Goal: Information Seeking & Learning: Learn about a topic

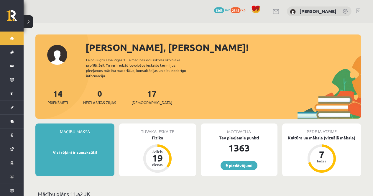
scroll to position [62, 0]
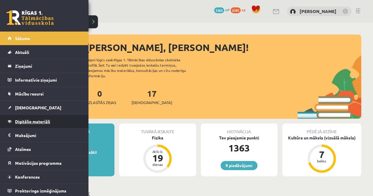
click at [34, 122] on span "Digitālie materiāli" at bounding box center [32, 121] width 35 height 5
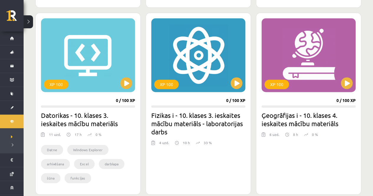
scroll to position [343, 0]
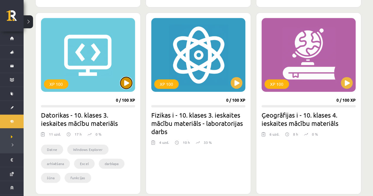
click at [127, 86] on button at bounding box center [126, 83] width 12 height 12
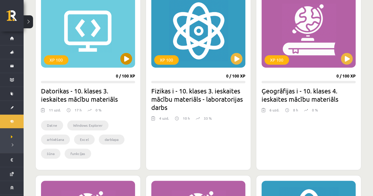
scroll to position [368, 0]
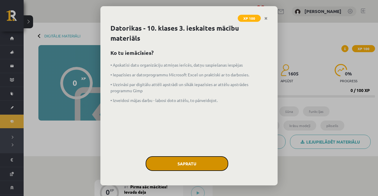
click at [186, 166] on button "Sapratu" at bounding box center [186, 163] width 83 height 15
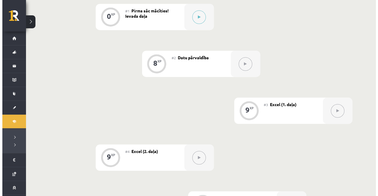
scroll to position [137, 0]
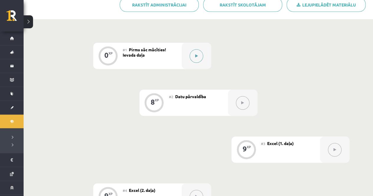
click at [199, 57] on button at bounding box center [197, 56] width 14 height 14
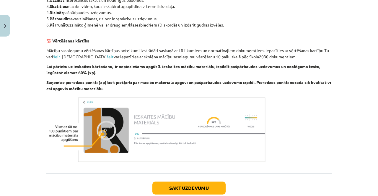
scroll to position [365, 0]
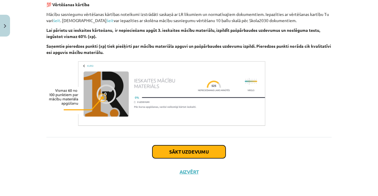
click at [197, 152] on button "Sākt uzdevumu" at bounding box center [188, 151] width 73 height 13
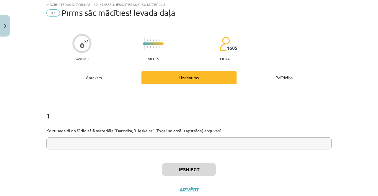
scroll to position [15, 0]
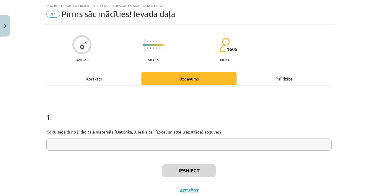
click at [183, 144] on input "text" at bounding box center [188, 145] width 285 height 12
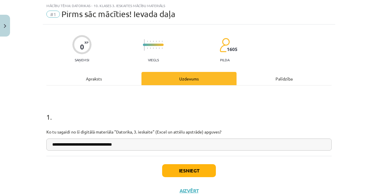
type input "**********"
click at [192, 171] on button "Iesniegt" at bounding box center [189, 170] width 54 height 13
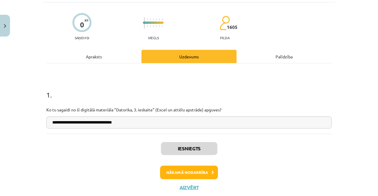
scroll to position [37, 0]
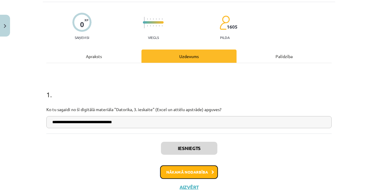
click at [197, 168] on button "Nākamā nodarbība" at bounding box center [189, 173] width 58 height 14
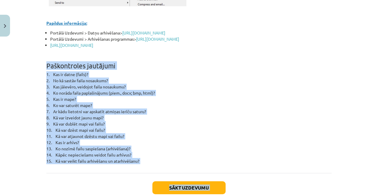
scroll to position [2597, 0]
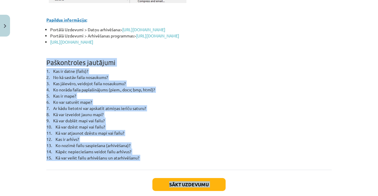
drag, startPoint x: 44, startPoint y: 59, endPoint x: 145, endPoint y: 151, distance: 136.2
copy div "Paškontroles jautājumi 1. Kas ir datne (fails)? 2. No kā sastāv faila nosaukums…"
click at [259, 103] on p "1. Kas ir datne (fails)? 2. No kā sastāv faila nosaukums? 3. Kas jāievēro, veid…" at bounding box center [188, 114] width 285 height 93
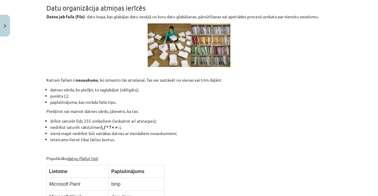
scroll to position [64, 0]
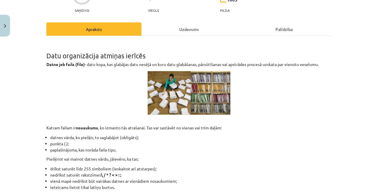
drag, startPoint x: 86, startPoint y: 63, endPoint x: 328, endPoint y: 63, distance: 242.0
click at [328, 63] on p "Datne jeb fails (file) - datu kopa, kas glabājas datu nesējā un kuru datu glabā…" at bounding box center [188, 64] width 285 height 6
copy p "datu kopa, kas glabājas datu nesējā un kuru datu glabāšanas, pārsūtīšanas vai a…"
click at [328, 63] on p "Datne jeb fails (file) - datu kopa, kas glabājas datu nesējā un kuru datu glabā…" at bounding box center [188, 64] width 285 height 6
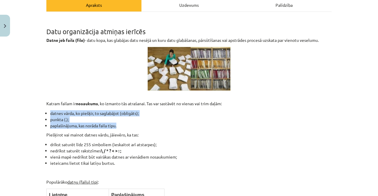
drag, startPoint x: 48, startPoint y: 113, endPoint x: 120, endPoint y: 124, distance: 73.1
click at [120, 124] on ul "datnes vārda, ko piešķir, to saglabājot (obligāts); punkta (.); paplašinājuma, …" at bounding box center [188, 119] width 285 height 19
copy ul "datnes vārda, ko piešķir, to saglabājot (obligāts); punkta (.); paplašinājuma, …"
click at [109, 123] on li "paplašinājuma, kas norāda faila tipu." at bounding box center [190, 126] width 281 height 6
drag, startPoint x: 48, startPoint y: 113, endPoint x: 132, endPoint y: 127, distance: 84.7
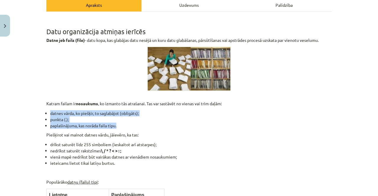
click at [132, 127] on ul "datnes vārda, ko piešķir, to saglabājot (obligāts); punkta (.); paplašinājuma, …" at bounding box center [188, 119] width 285 height 19
copy ul "datnes vārda, ko piešķir, to saglabājot (obligāts); punkta (.); paplašinājuma, …"
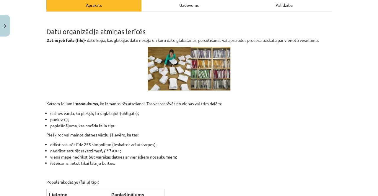
click at [233, 157] on li "vienā mapē nedrīkst būt vairākas datnes ar vienādiem nosaukumiem;" at bounding box center [190, 157] width 281 height 6
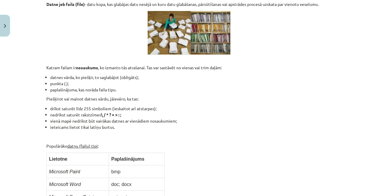
scroll to position [131, 0]
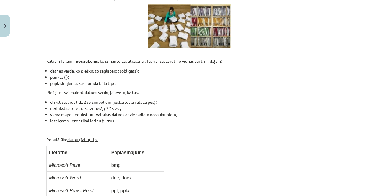
drag, startPoint x: 48, startPoint y: 102, endPoint x: 116, endPoint y: 120, distance: 70.0
click at [116, 120] on ul "drīkst saturēt līdz 255 simboliem (ieskaitot arī atstarpes); nedrīkst saturēt r…" at bounding box center [188, 111] width 285 height 25
copy ul "drīkst saturēt līdz 255 simboliem (ieskaitot arī atstarpes); nedrīkst saturēt r…"
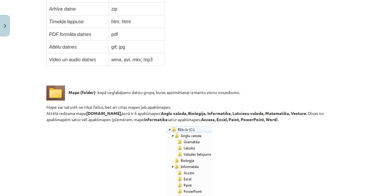
scroll to position [351, 0]
drag, startPoint x: 96, startPoint y: 84, endPoint x: 250, endPoint y: 86, distance: 154.0
click at [250, 86] on p "Mape (folder) - kopā uzglabājamu datņu grupa, kuras apzīmēšanai izmanto vienu n…" at bounding box center [188, 92] width 285 height 15
copy p "kopā uzglabājamu datņu grupa, kuras apzīmēšanai izmanto vienu nosaukumu."
click at [276, 150] on p at bounding box center [188, 173] width 285 height 94
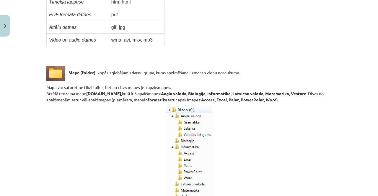
scroll to position [371, 0]
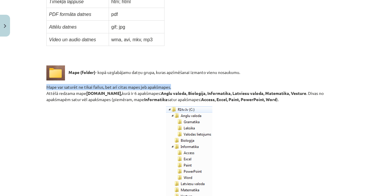
drag, startPoint x: 44, startPoint y: 79, endPoint x: 173, endPoint y: 79, distance: 129.5
copy p "Mape var saturēt ne tikai failus, bet arī citas mapes jeb apakšmapes."
click at [267, 163] on p at bounding box center [188, 153] width 285 height 94
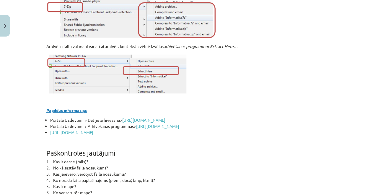
scroll to position [2624, 0]
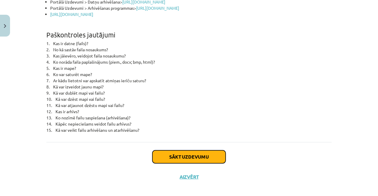
click at [195, 156] on button "Sākt uzdevumu" at bounding box center [188, 156] width 73 height 13
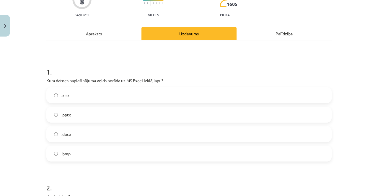
scroll to position [61, 0]
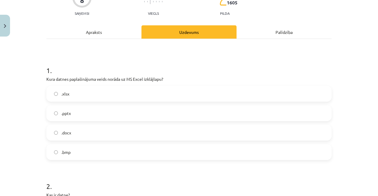
click at [172, 91] on label ".xlsx" at bounding box center [189, 93] width 284 height 15
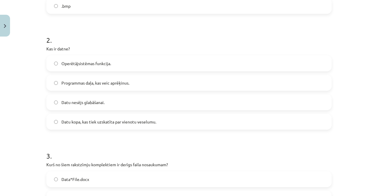
scroll to position [209, 0]
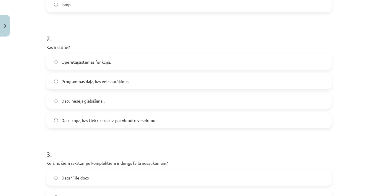
click at [207, 122] on label "Datu kopa, kas tiek uzskatīta par vienotu veselumu." at bounding box center [189, 120] width 284 height 15
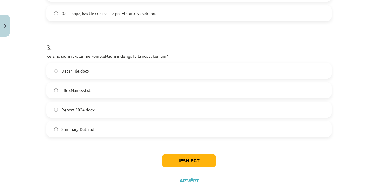
scroll to position [316, 0]
click at [148, 111] on label "Report 2024.docx" at bounding box center [189, 110] width 284 height 15
click at [170, 158] on button "Iesniegt" at bounding box center [189, 161] width 54 height 13
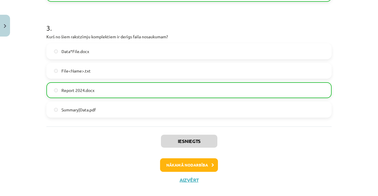
scroll to position [344, 0]
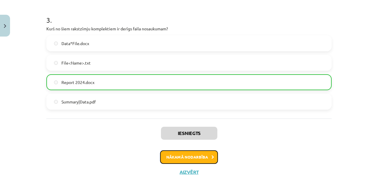
click at [183, 159] on button "Nākamā nodarbība" at bounding box center [189, 157] width 58 height 14
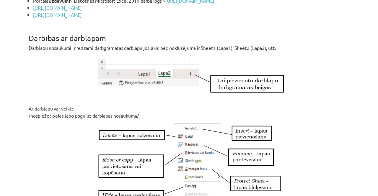
scroll to position [476, 0]
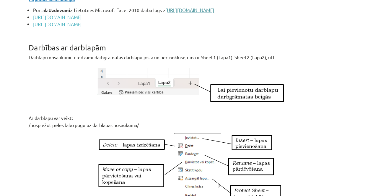
click at [210, 27] on link "[URL][DOMAIN_NAME]" at bounding box center [188, 26] width 43 height 5
click at [93, 36] on link "[URL][DOMAIN_NAME]" at bounding box center [71, 33] width 43 height 5
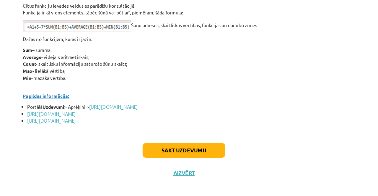
scroll to position [2605, 0]
click at [188, 154] on button "Sākt uzdevumu" at bounding box center [188, 151] width 73 height 13
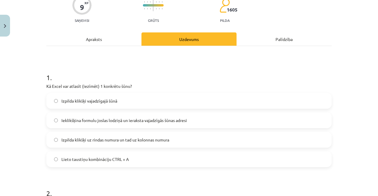
scroll to position [55, 0]
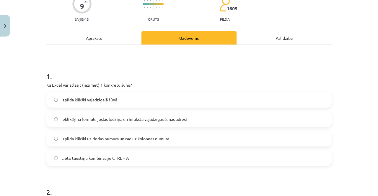
click at [91, 138] on span "Izpilda klikšķi uz rindas numura un tad uz kolonnas numura" at bounding box center [115, 139] width 108 height 6
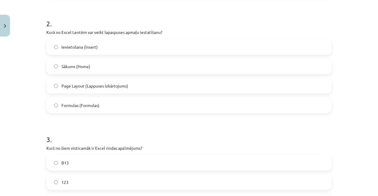
scroll to position [225, 0]
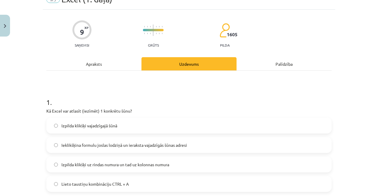
click at [94, 69] on div "Apraksts" at bounding box center [93, 63] width 95 height 13
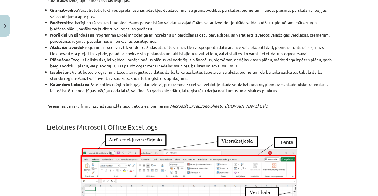
scroll to position [0, 0]
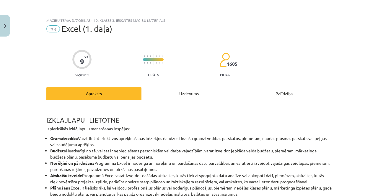
click at [175, 88] on div "Uzdevums" at bounding box center [188, 93] width 95 height 13
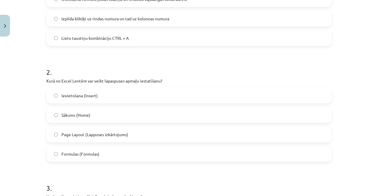
scroll to position [190, 0]
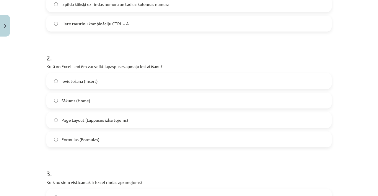
click at [105, 122] on span "Page Layout (Lappuses izkārtojums)" at bounding box center [94, 120] width 67 height 6
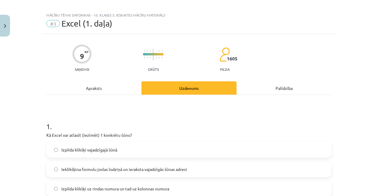
scroll to position [0, 0]
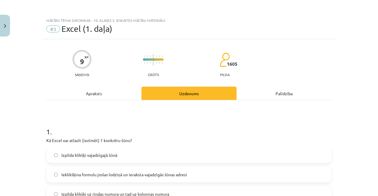
click at [91, 94] on div "Apraksts" at bounding box center [93, 93] width 95 height 13
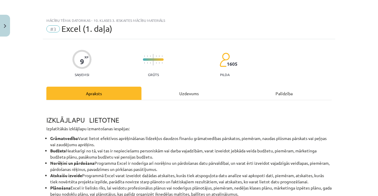
click at [188, 95] on div "Uzdevums" at bounding box center [188, 93] width 95 height 13
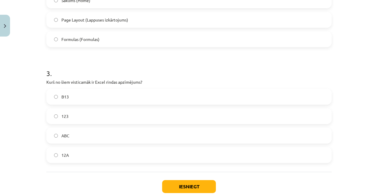
scroll to position [325, 0]
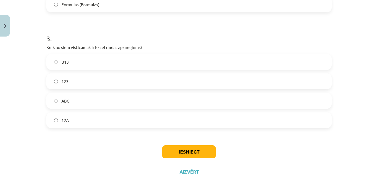
click at [158, 61] on label "B13" at bounding box center [189, 62] width 284 height 15
click at [169, 152] on button "Iesniegt" at bounding box center [189, 151] width 54 height 13
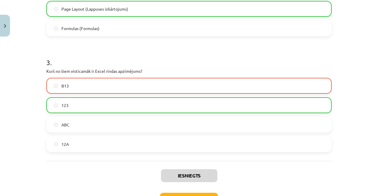
scroll to position [344, 0]
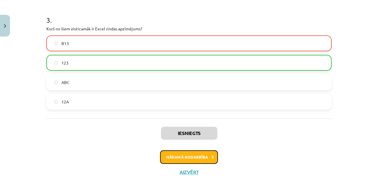
click at [195, 156] on button "Nākamā nodarbība" at bounding box center [189, 157] width 58 height 14
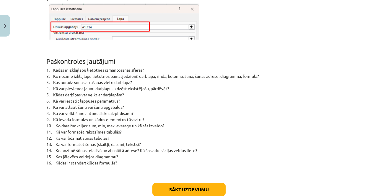
scroll to position [3847, 0]
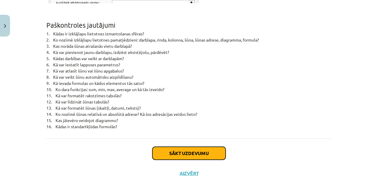
click at [199, 150] on button "Sākt uzdevumu" at bounding box center [188, 153] width 73 height 13
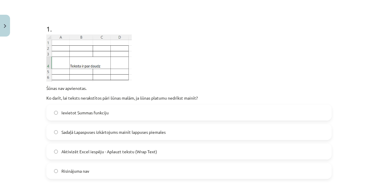
scroll to position [103, 0]
click at [62, 147] on label "Aktivizēt Excel iespēju - Aplauzt tekstu (Wrap Text)" at bounding box center [189, 152] width 284 height 15
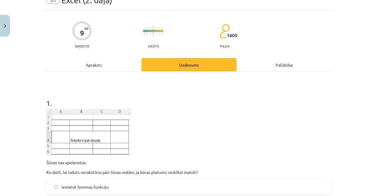
scroll to position [28, 0]
click at [101, 68] on div "Apraksts" at bounding box center [93, 64] width 95 height 13
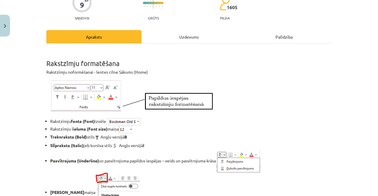
scroll to position [0, 0]
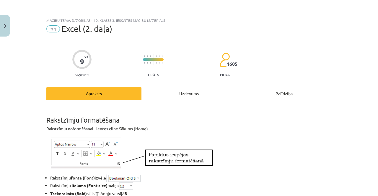
click at [186, 99] on div "Uzdevums" at bounding box center [188, 93] width 95 height 13
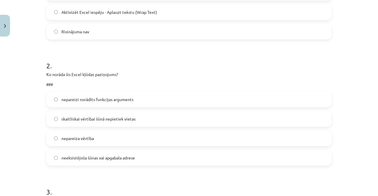
scroll to position [248, 0]
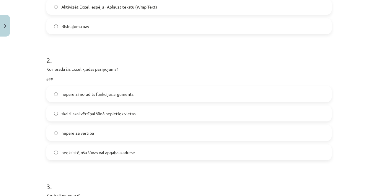
click at [142, 116] on label "skaitliskai vērtībai šūnā nepietiek vietas" at bounding box center [189, 113] width 284 height 15
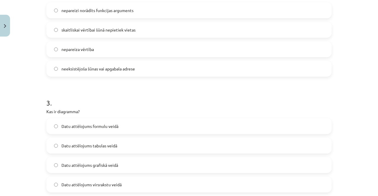
scroll to position [378, 0]
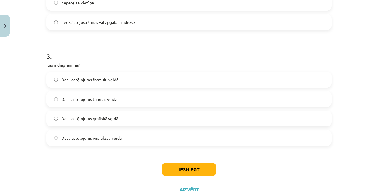
click at [83, 112] on label "Datu attēlojums grafiskā veidā" at bounding box center [189, 118] width 284 height 15
click at [167, 169] on button "Iesniegt" at bounding box center [189, 169] width 54 height 13
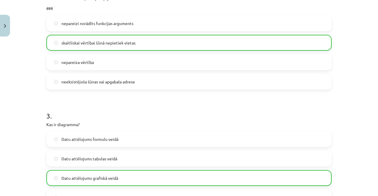
scroll to position [415, 0]
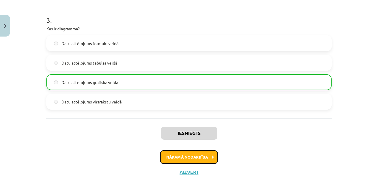
click at [183, 160] on button "Nākamā nodarbība" at bounding box center [189, 157] width 58 height 14
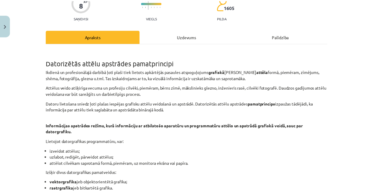
scroll to position [50, 0]
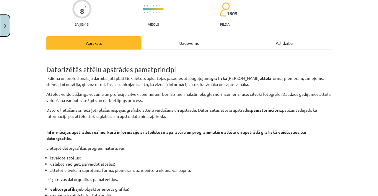
click at [6, 24] on img "Close" at bounding box center [5, 26] width 2 height 4
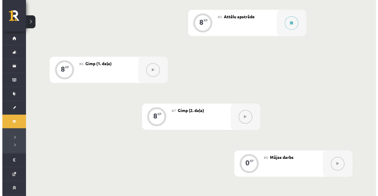
scroll to position [372, 0]
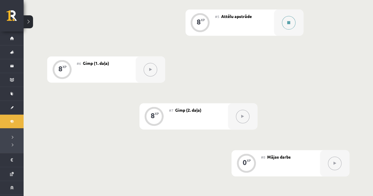
click at [289, 19] on button at bounding box center [289, 23] width 14 height 14
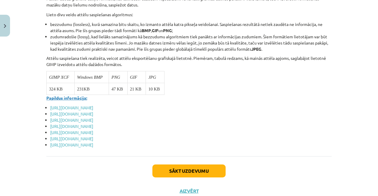
scroll to position [2294, 0]
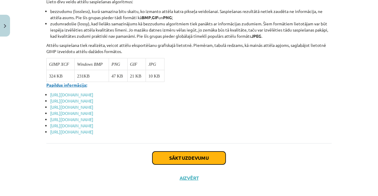
click at [199, 153] on button "Sākt uzdevumu" at bounding box center [188, 158] width 73 height 13
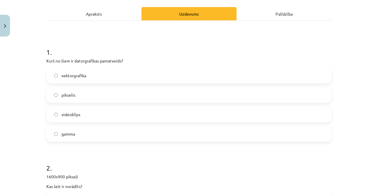
scroll to position [80, 0]
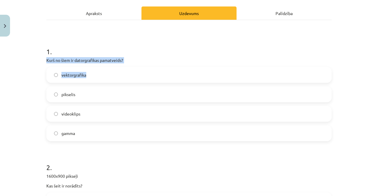
drag, startPoint x: 150, startPoint y: 77, endPoint x: 125, endPoint y: 22, distance: 60.9
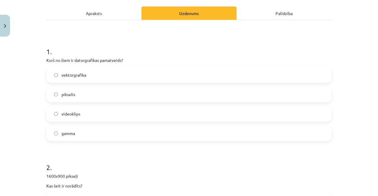
click at [100, 17] on div "Apraksts" at bounding box center [93, 12] width 95 height 13
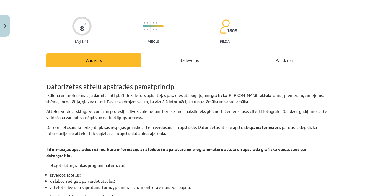
scroll to position [34, 0]
click at [161, 59] on div "Uzdevums" at bounding box center [188, 59] width 95 height 13
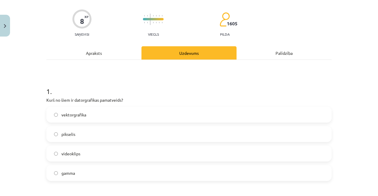
scroll to position [41, 0]
click at [93, 55] on div "Apraksts" at bounding box center [93, 52] width 95 height 13
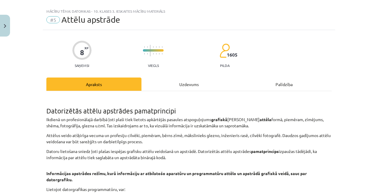
scroll to position [7, 0]
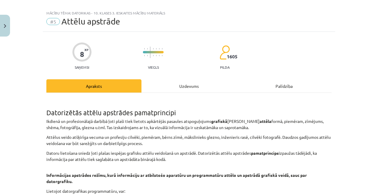
click at [182, 87] on div "Uzdevums" at bounding box center [188, 85] width 95 height 13
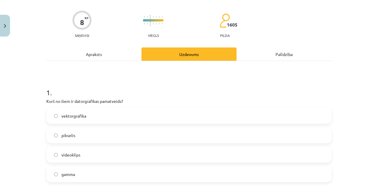
scroll to position [40, 0]
click at [126, 111] on label "vektorgrafika" at bounding box center [189, 115] width 284 height 15
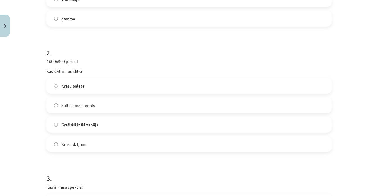
scroll to position [195, 0]
click at [63, 123] on span "Grafiskā izšķirtspēja" at bounding box center [79, 125] width 37 height 6
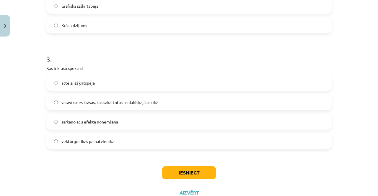
scroll to position [326, 0]
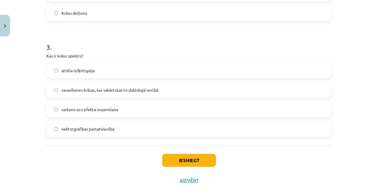
click at [82, 88] on span "varavīksnes krāsas, kas sakārtotas to dabiskajā secībā" at bounding box center [109, 90] width 97 height 6
click at [176, 163] on button "Iesniegt" at bounding box center [189, 160] width 54 height 13
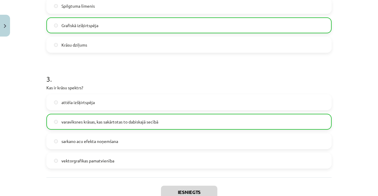
scroll to position [353, 0]
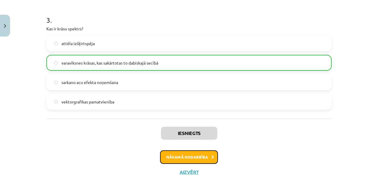
click at [203, 156] on button "Nākamā nodarbība" at bounding box center [189, 157] width 58 height 14
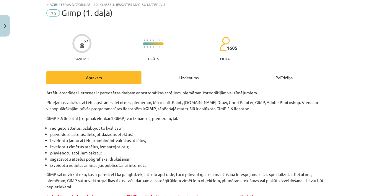
scroll to position [15, 0]
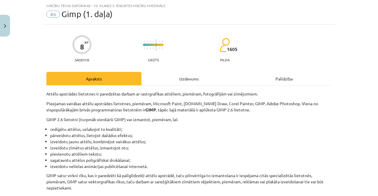
click at [241, 138] on li "pārveidotu attēlus, lietojot dažādus efektus;" at bounding box center [190, 135] width 281 height 6
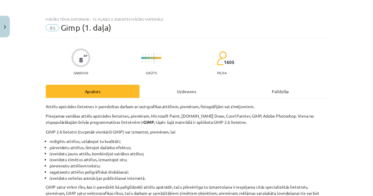
scroll to position [0, 0]
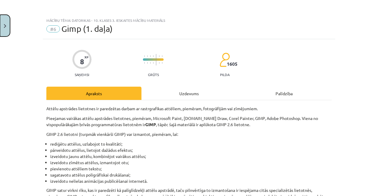
click at [7, 25] on button "Close" at bounding box center [5, 26] width 10 height 22
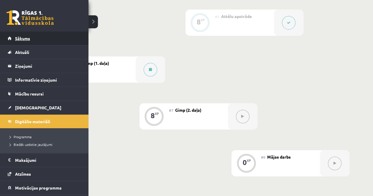
click at [15, 39] on span "Sākums" at bounding box center [22, 38] width 15 height 5
